Goal: Transaction & Acquisition: Purchase product/service

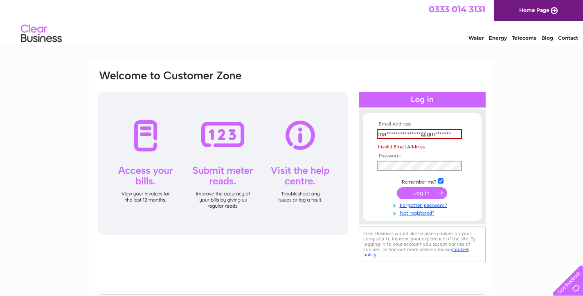
click at [424, 191] on input "submit" at bounding box center [422, 192] width 50 height 11
click at [435, 133] on input "**********" at bounding box center [419, 134] width 85 height 10
click at [449, 133] on input "**********" at bounding box center [419, 134] width 85 height 10
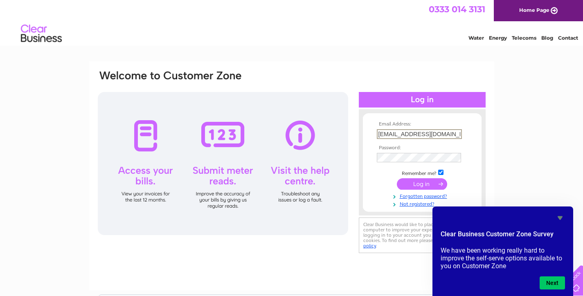
type input "macauleysfruitveg@gmail.com"
click at [416, 186] on input "submit" at bounding box center [422, 183] width 50 height 11
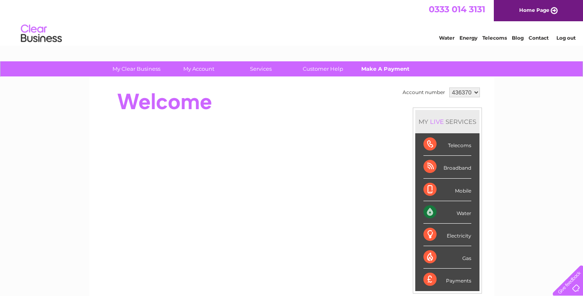
click at [396, 67] on link "Make A Payment" at bounding box center [384, 68] width 67 height 15
click at [391, 68] on link "Make A Payment" at bounding box center [384, 68] width 67 height 15
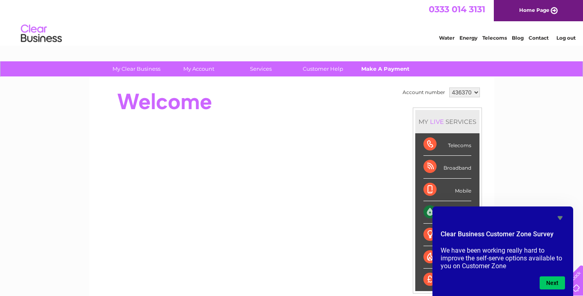
click at [381, 68] on link "Make A Payment" at bounding box center [384, 68] width 67 height 15
click at [562, 216] on icon "Hide survey" at bounding box center [560, 218] width 10 height 10
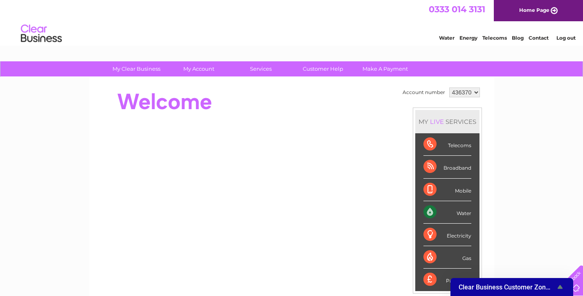
click at [532, 171] on div "My Clear Business Login Details My Details My Preferences Link Account My Accou…" at bounding box center [291, 291] width 583 height 460
click at [380, 73] on link "Make A Payment" at bounding box center [384, 68] width 67 height 15
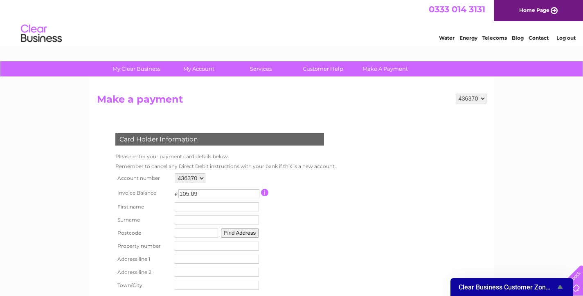
click at [539, 103] on div "My Clear Business Login Details My Details My Preferences Link Account My Accou…" at bounding box center [291, 269] width 583 height 416
